Goal: Find specific fact: Find specific fact

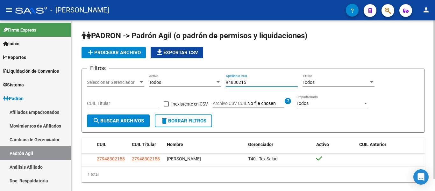
drag, startPoint x: 261, startPoint y: 84, endPoint x: 216, endPoint y: 83, distance: 45.0
click at [216, 83] on div "Filtros Seleccionar Gerenciador Seleccionar Gerenciador Todos Activo 94830215 A…" at bounding box center [253, 94] width 333 height 40
type input "36297477"
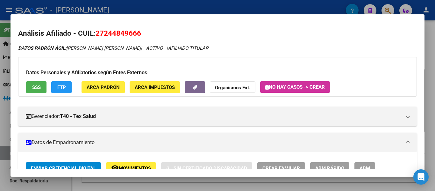
drag, startPoint x: 188, startPoint y: 56, endPoint x: 208, endPoint y: 8, distance: 52.3
click at [208, 8] on div at bounding box center [217, 95] width 435 height 191
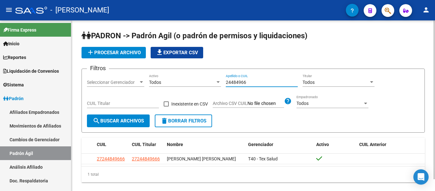
drag, startPoint x: 252, startPoint y: 83, endPoint x: 222, endPoint y: 83, distance: 30.0
click at [222, 83] on div "Filtros Seleccionar Gerenciador Seleccionar Gerenciador Todos Activo 24484966 A…" at bounding box center [253, 94] width 333 height 40
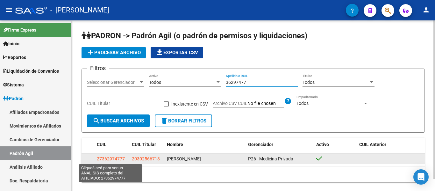
type input "36297477"
click at [117, 159] on span "27362974777" at bounding box center [111, 158] width 28 height 5
type textarea "27362974777"
